Goal: Find specific page/section: Find specific page/section

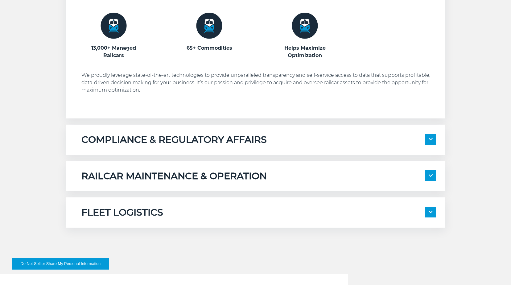
scroll to position [463, 0]
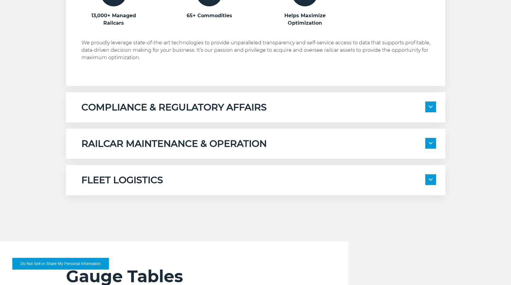
click at [429, 141] on span at bounding box center [430, 143] width 11 height 11
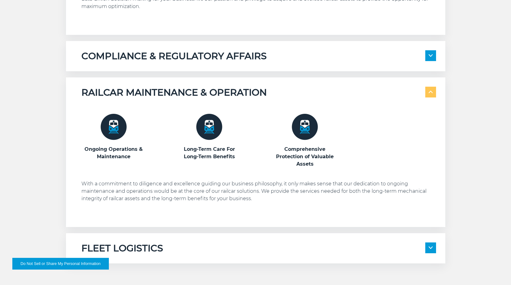
scroll to position [525, 0]
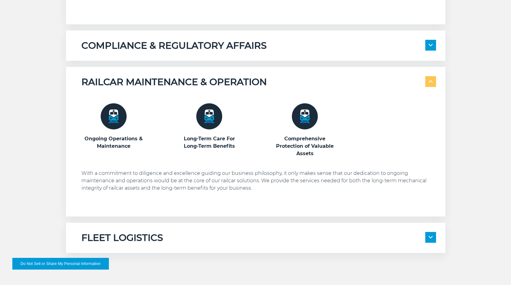
click at [431, 42] on span at bounding box center [430, 45] width 11 height 11
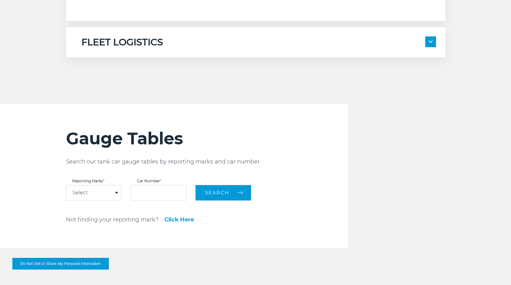
scroll to position [833, 0]
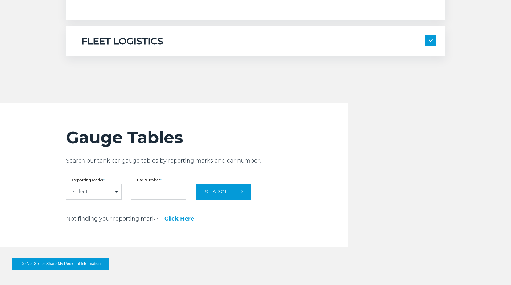
click at [114, 193] on div "Select" at bounding box center [93, 192] width 55 height 15
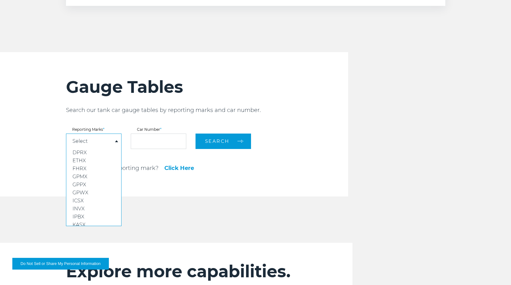
scroll to position [895, 0]
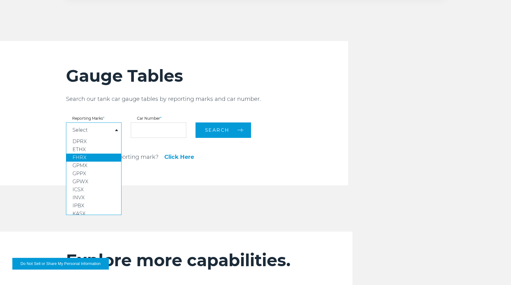
click at [89, 161] on link "FHRX" at bounding box center [93, 158] width 55 height 8
select select "****"
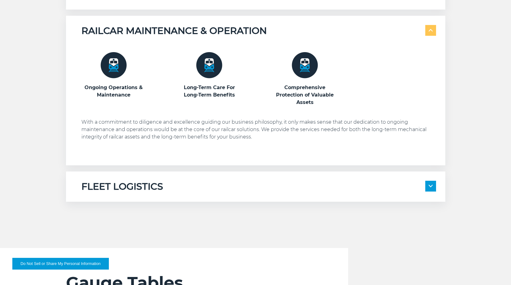
scroll to position [679, 0]
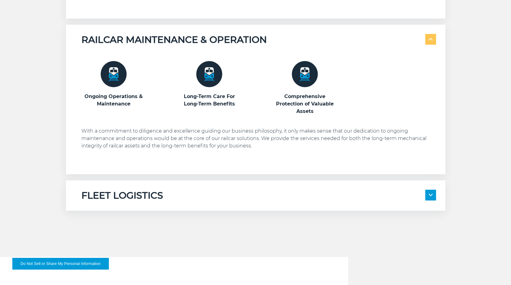
click at [433, 194] on span at bounding box center [430, 195] width 11 height 11
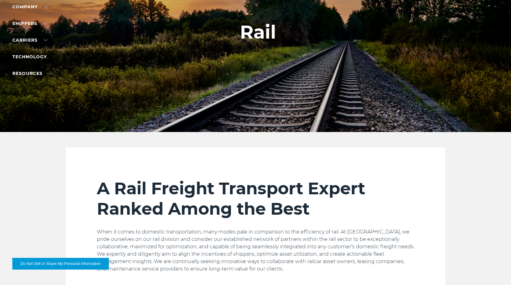
scroll to position [0, 0]
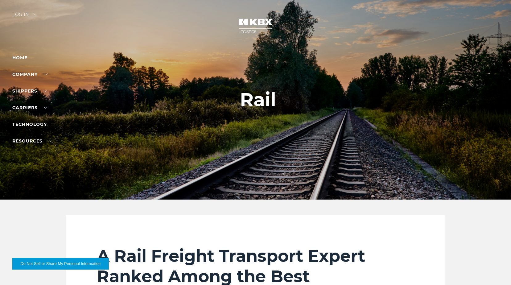
click at [37, 124] on link "Technology" at bounding box center [29, 125] width 35 height 6
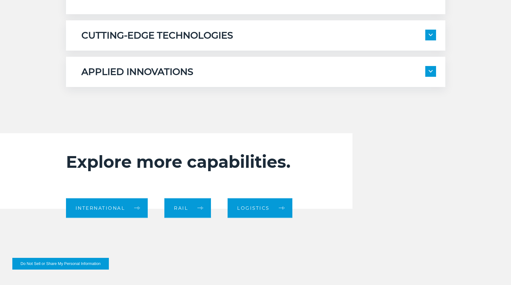
scroll to position [494, 0]
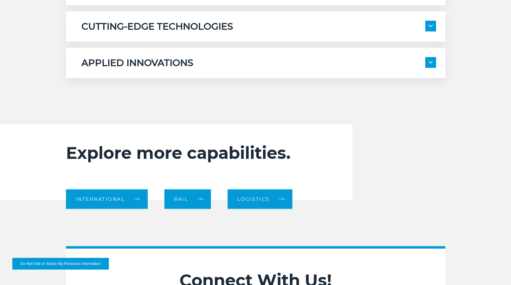
click at [421, 22] on div "CUTTING-EDGE TECHNOLOGIES" at bounding box center [258, 27] width 355 height 12
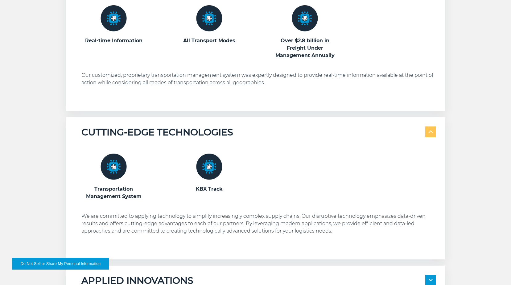
scroll to position [339, 0]
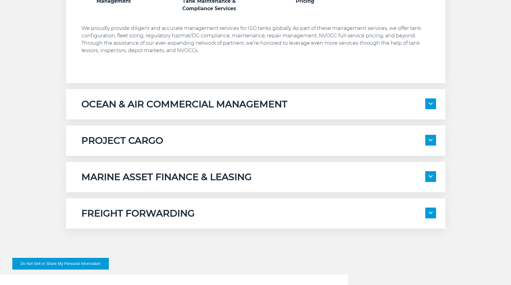
scroll to position [463, 0]
click at [428, 144] on span at bounding box center [430, 140] width 11 height 11
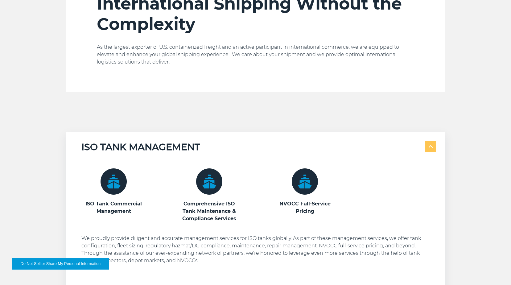
scroll to position [185, 0]
